Goal: Information Seeking & Learning: Learn about a topic

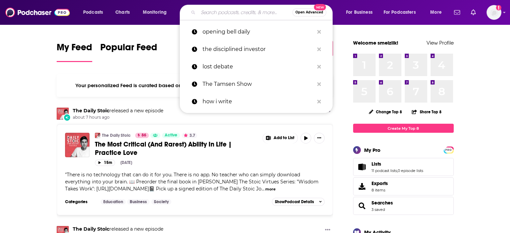
click at [218, 11] on input "Search podcasts, credits, & more..." at bounding box center [245, 12] width 94 height 11
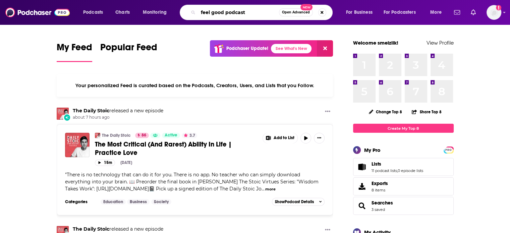
type input "feel good podcast"
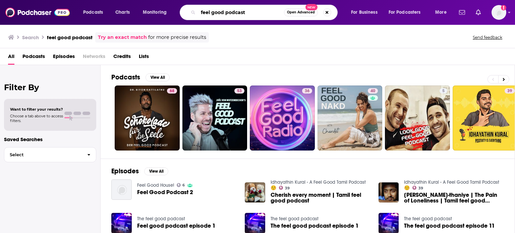
click at [249, 16] on input "feel good podcast" at bounding box center [241, 12] width 86 height 11
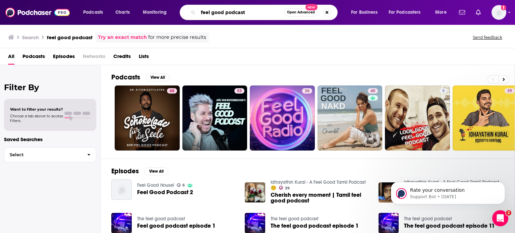
drag, startPoint x: 254, startPoint y: 15, endPoint x: 85, endPoint y: -14, distance: 171.7
click at [85, 0] on html "Podcasts Charts Monitoring feel good podcast Open Advanced New For Business For…" at bounding box center [257, 116] width 515 height 233
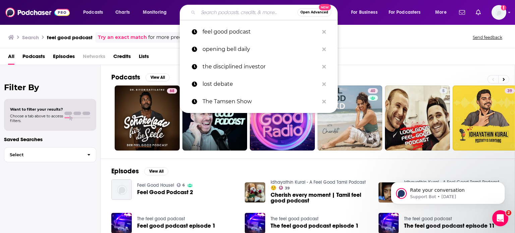
paste input "The Feel Good Podcast with [PERSON_NAME]"
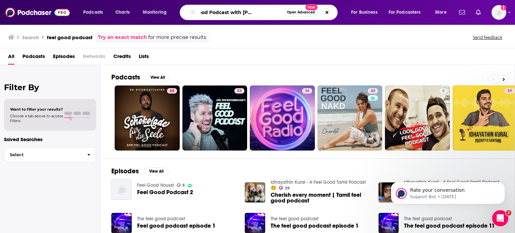
scroll to position [0, 31]
type input "The Feel Good Podcast with [PERSON_NAME]"
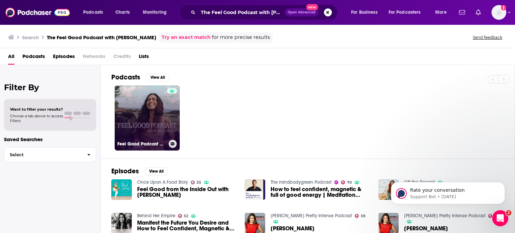
click at [130, 124] on link "Feel Good Podcast with [PERSON_NAME]" at bounding box center [147, 117] width 65 height 65
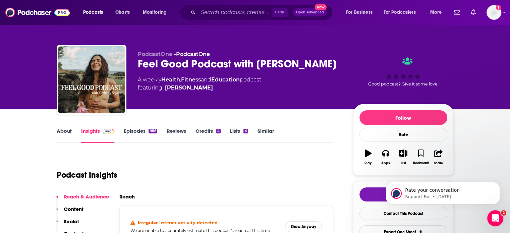
click at [65, 133] on link "About" at bounding box center [64, 135] width 15 height 15
